Goal: Check status: Check status

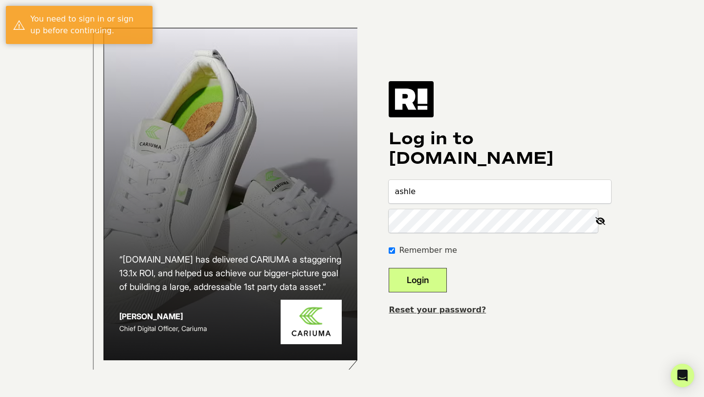
type input "ashley.doblar@thekrazycouponlady.com"
click at [389, 268] on button "Login" at bounding box center [418, 280] width 58 height 24
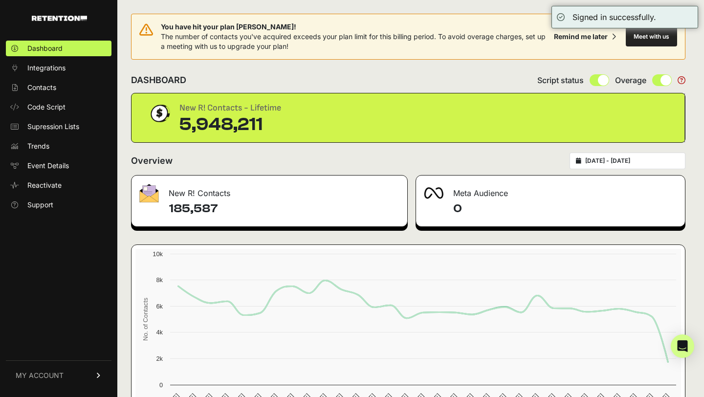
click at [647, 153] on div "[DATE] - [DATE]" at bounding box center [628, 161] width 116 height 17
type input "[DATE]"
click at [638, 163] on input "[DATE] - [DATE]" at bounding box center [632, 161] width 94 height 8
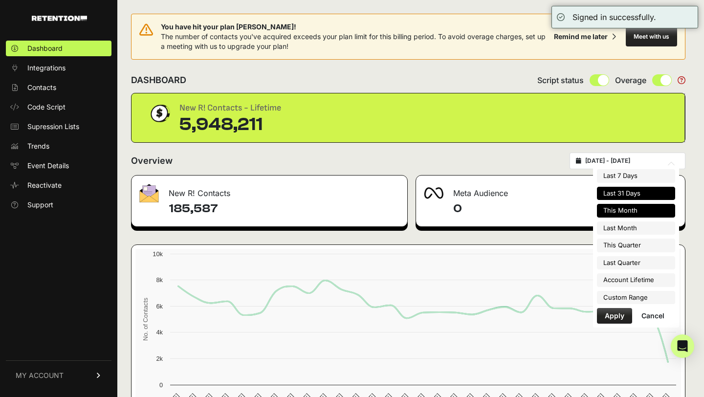
type input "[DATE]"
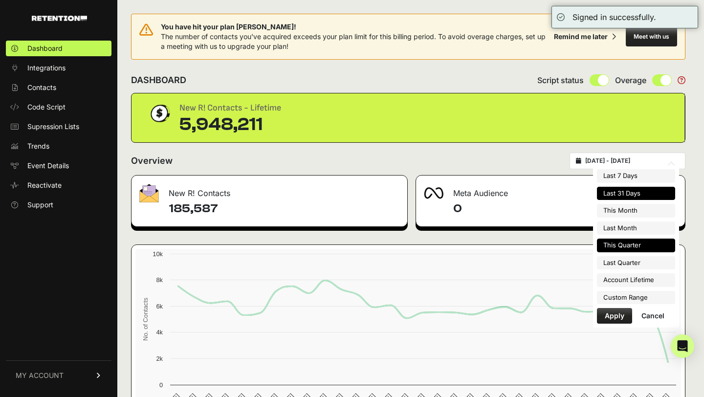
type input "[DATE]"
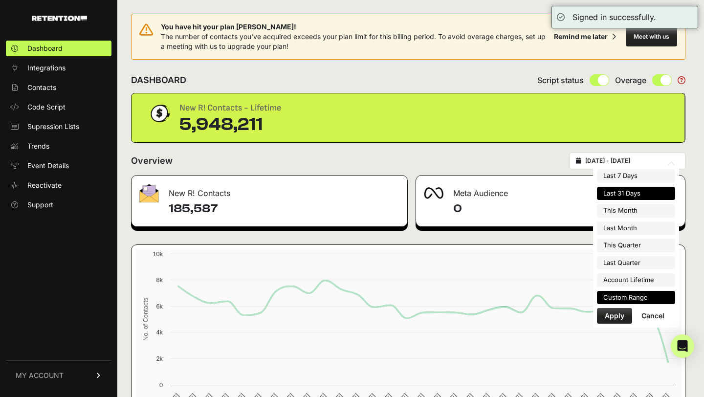
type input "[DATE]"
click at [628, 301] on li "Custom Range" at bounding box center [636, 298] width 78 height 14
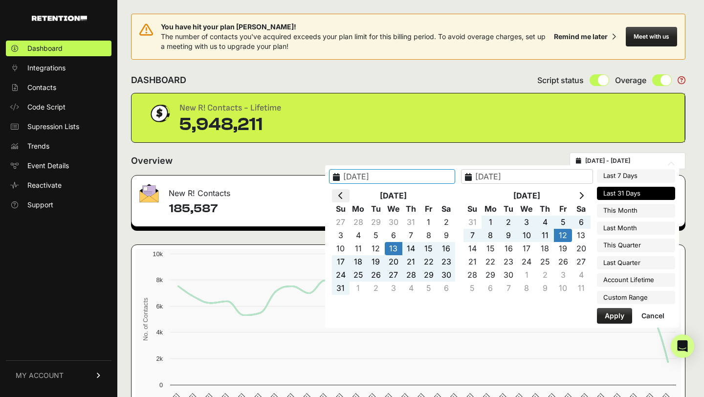
click at [350, 197] on th at bounding box center [341, 195] width 18 height 13
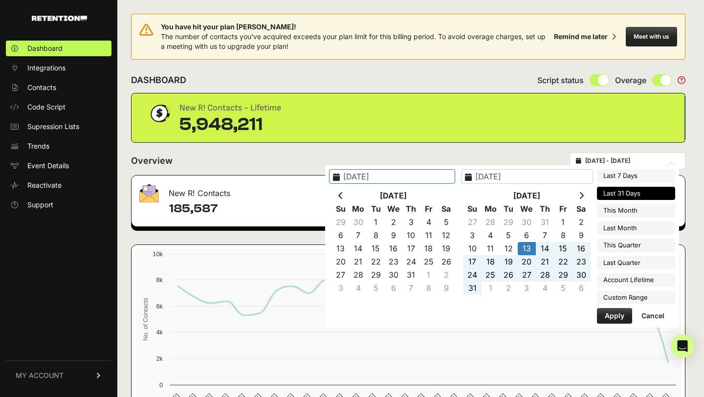
click at [350, 197] on th at bounding box center [341, 195] width 18 height 13
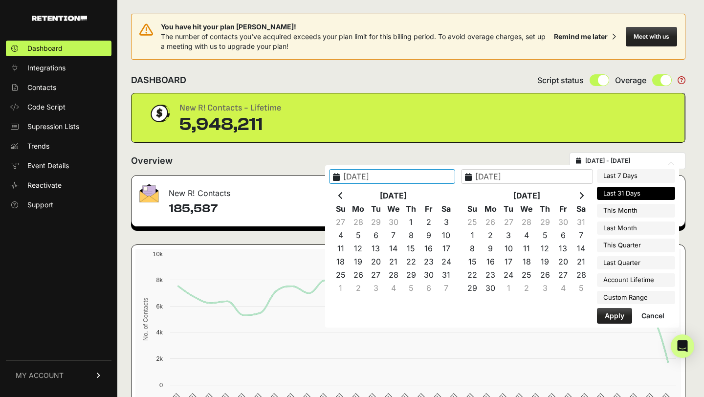
click at [350, 197] on th at bounding box center [341, 195] width 18 height 13
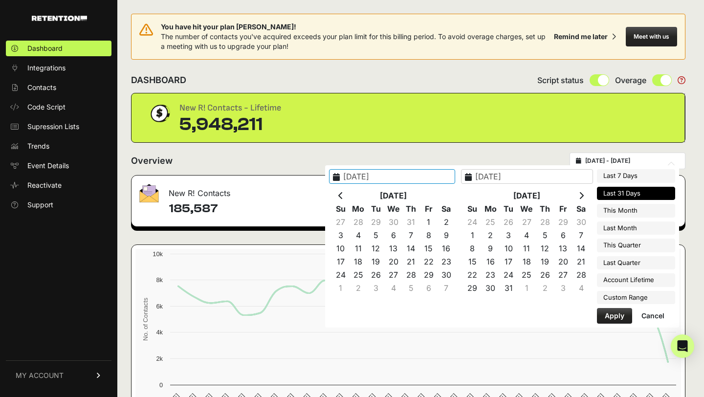
click at [350, 197] on th at bounding box center [341, 195] width 18 height 13
type input "[DATE]"
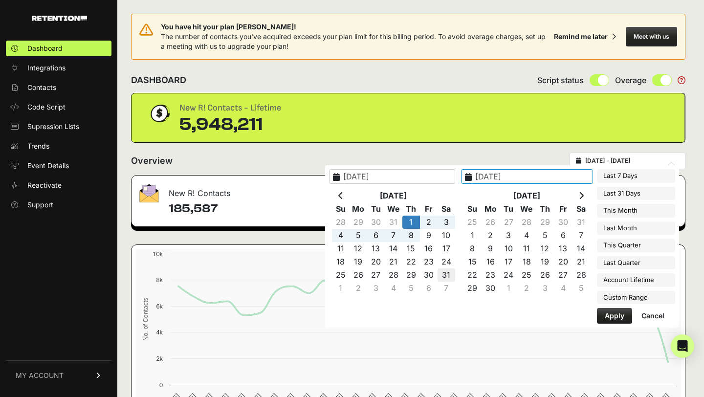
type input "[DATE]"
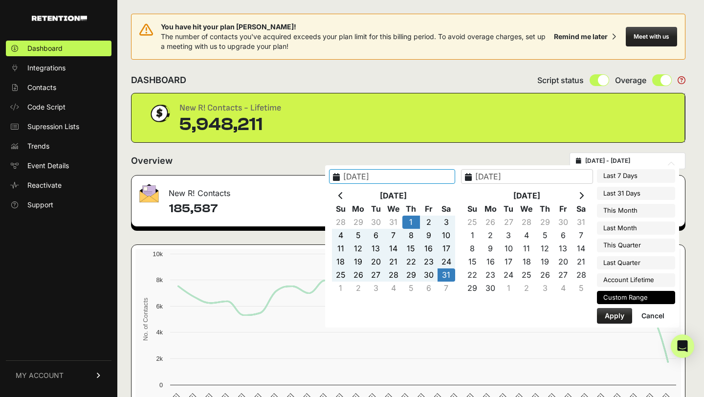
type input "[DATE]"
click at [613, 318] on button "Apply" at bounding box center [614, 316] width 35 height 16
type input "[DATE] - [DATE]"
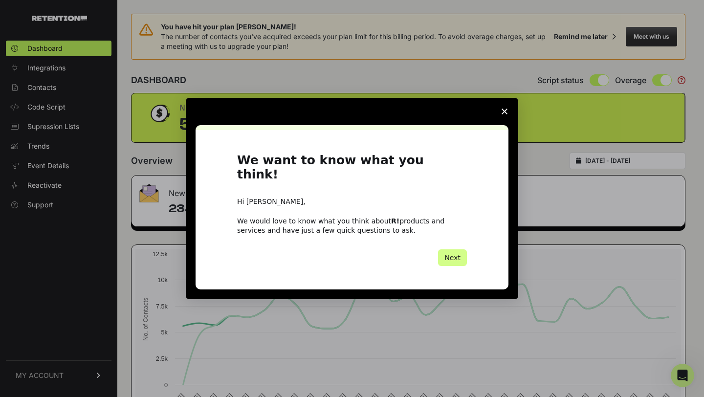
click at [502, 114] on polygon "Close survey" at bounding box center [505, 112] width 6 height 6
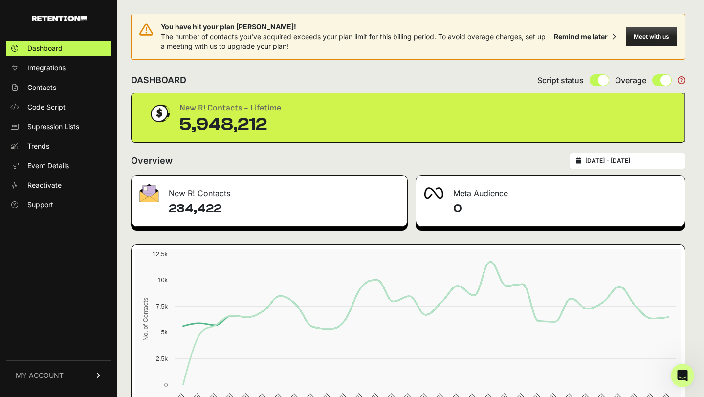
click at [592, 157] on div "[DATE] - [DATE]" at bounding box center [628, 161] width 116 height 17
click at [582, 160] on icon at bounding box center [578, 161] width 5 height 6
type input "[DATE]"
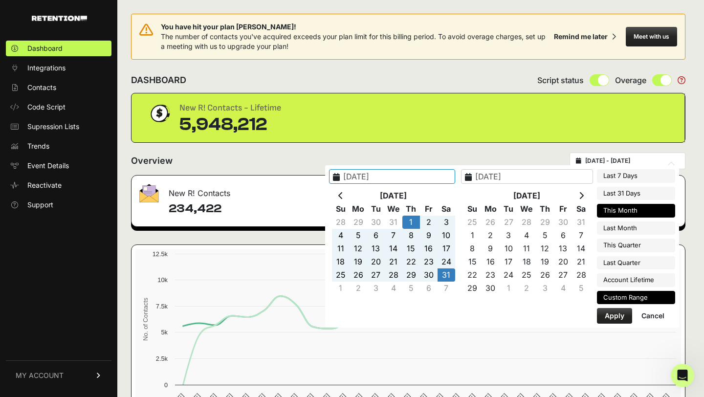
type input "[DATE]"
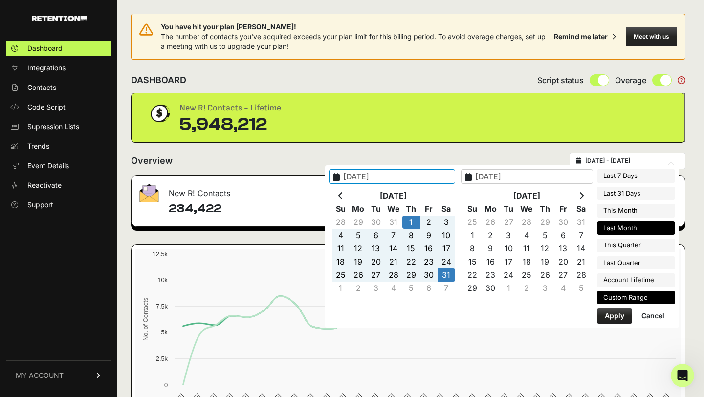
type input "[DATE]"
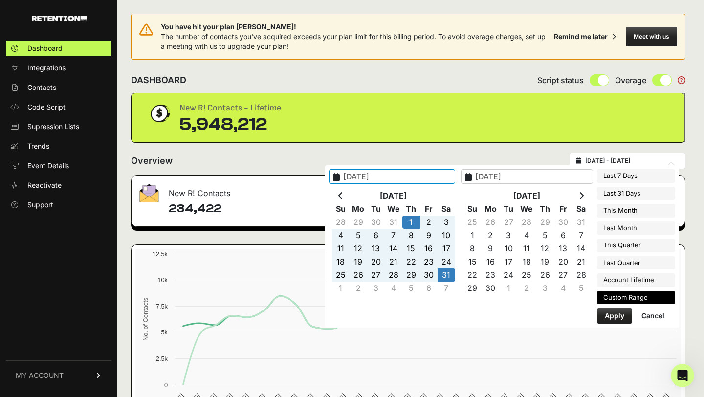
type input "[DATE]"
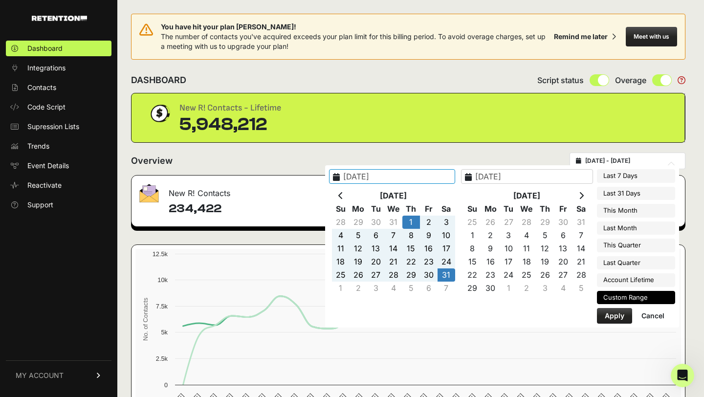
type input "[DATE]"
type input "2024-08-31"
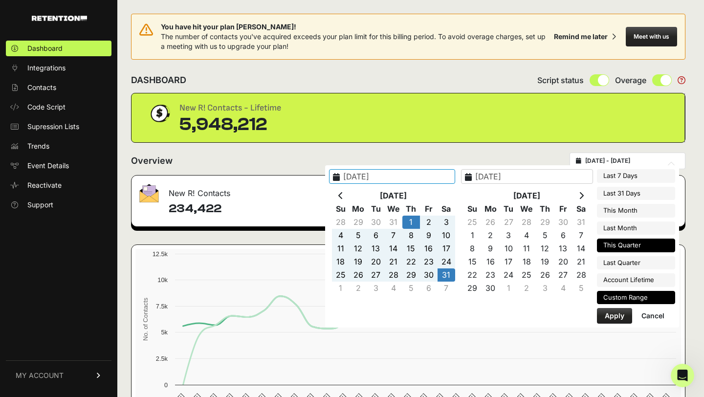
type input "2025-07-01"
type input "2025-09-30"
type input "2024-08-01"
type input "2024-08-31"
type input "2025-08-01"
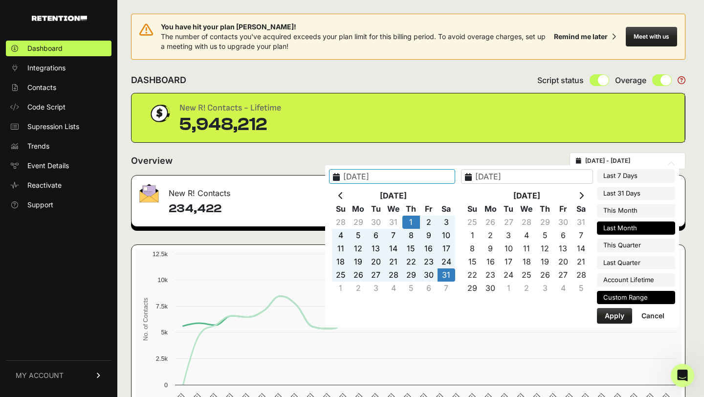
type input "2025-08-31"
click at [613, 232] on li "Last Month" at bounding box center [636, 229] width 78 height 14
type input "[DATE] - [DATE]"
